Goal: Navigation & Orientation: Find specific page/section

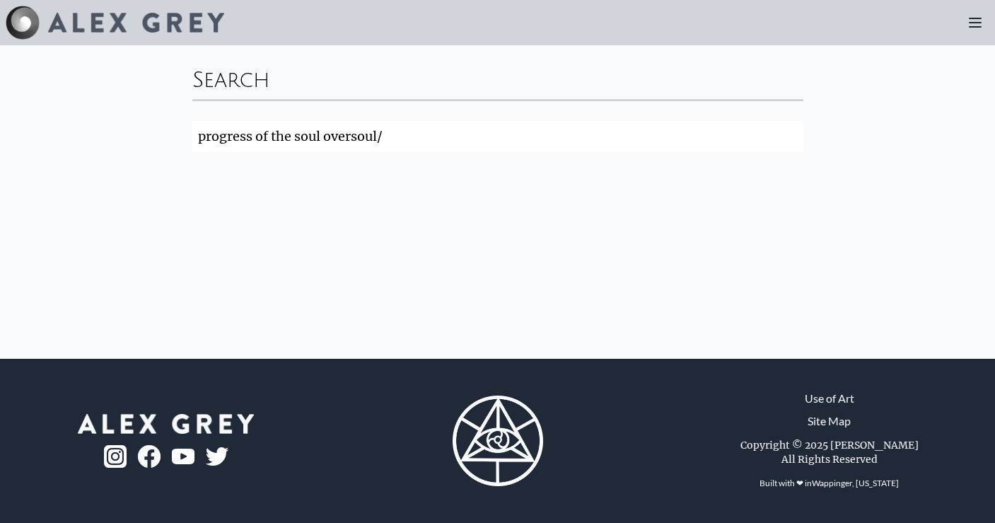
click at [88, 30] on img at bounding box center [136, 23] width 176 height 20
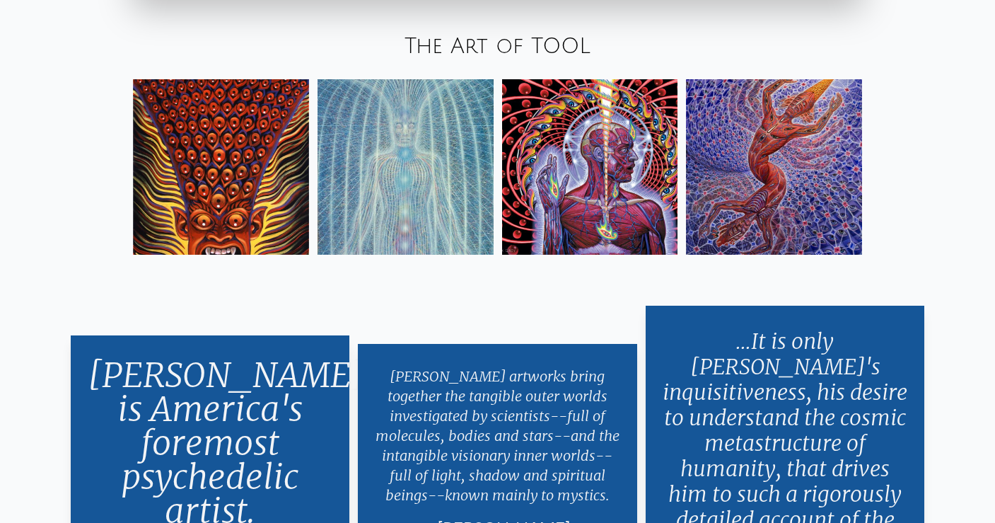
scroll to position [2071, 0]
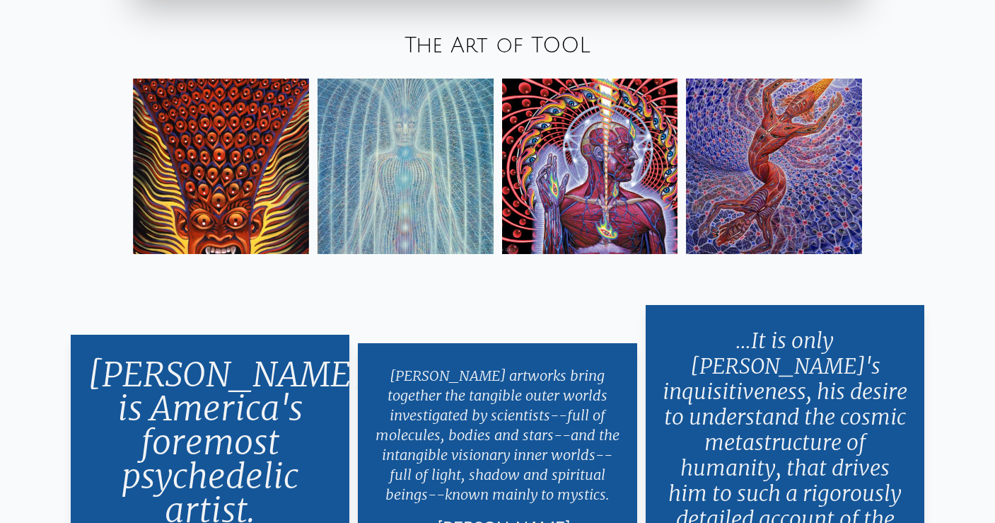
drag, startPoint x: 515, startPoint y: 37, endPoint x: 504, endPoint y: 62, distance: 26.9
click at [504, 62] on div "The Art of TOOL" at bounding box center [497, 46] width 995 height 48
click at [513, 42] on link "The Art of TOOL" at bounding box center [498, 45] width 186 height 23
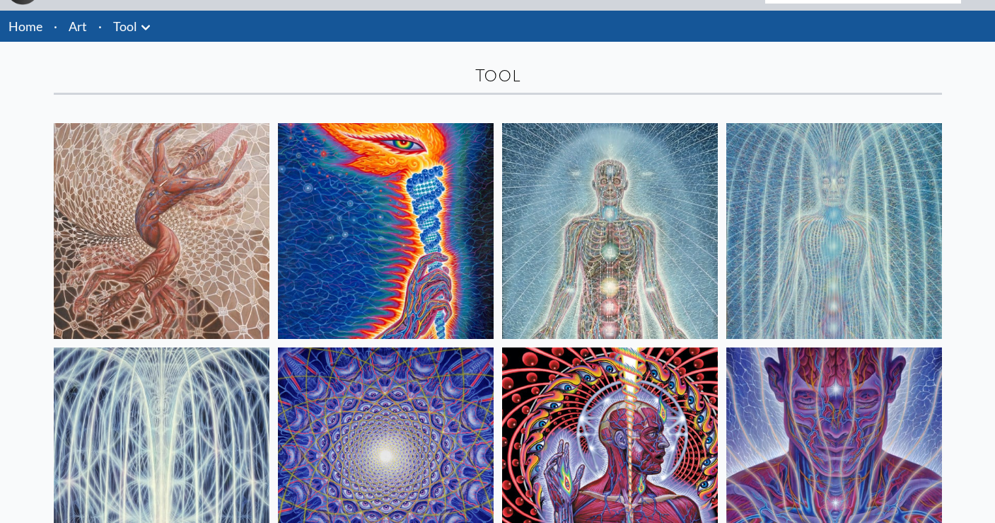
scroll to position [40, 0]
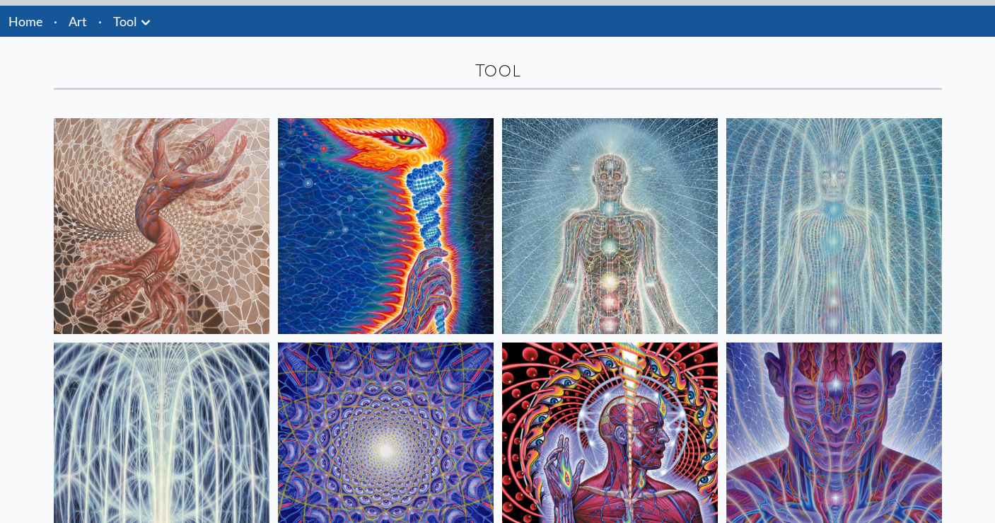
click at [505, 71] on div "Tool" at bounding box center [498, 70] width 888 height 23
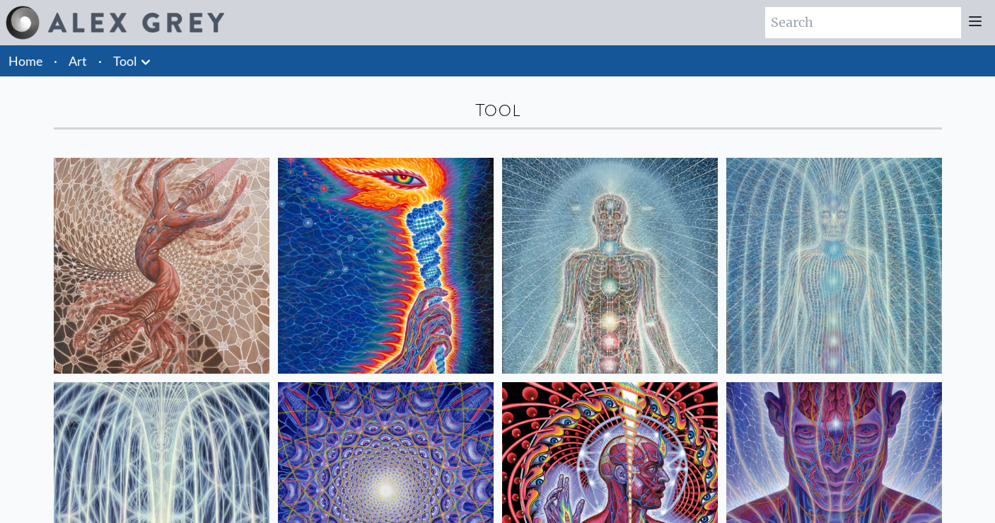
scroll to position [0, 0]
click at [133, 58] on link "Tool" at bounding box center [125, 61] width 24 height 20
click at [74, 68] on link "Art" at bounding box center [78, 61] width 18 height 20
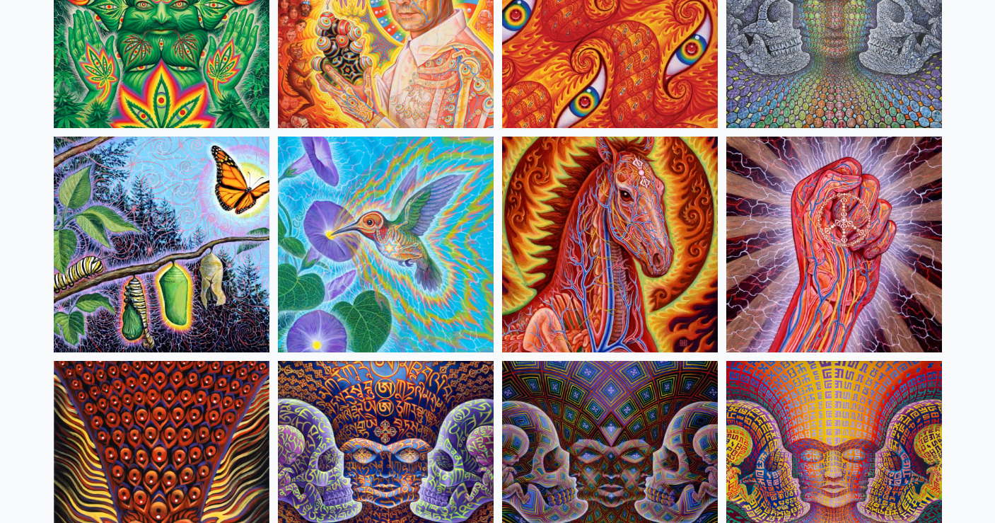
scroll to position [6971, 0]
